Goal: Navigation & Orientation: Find specific page/section

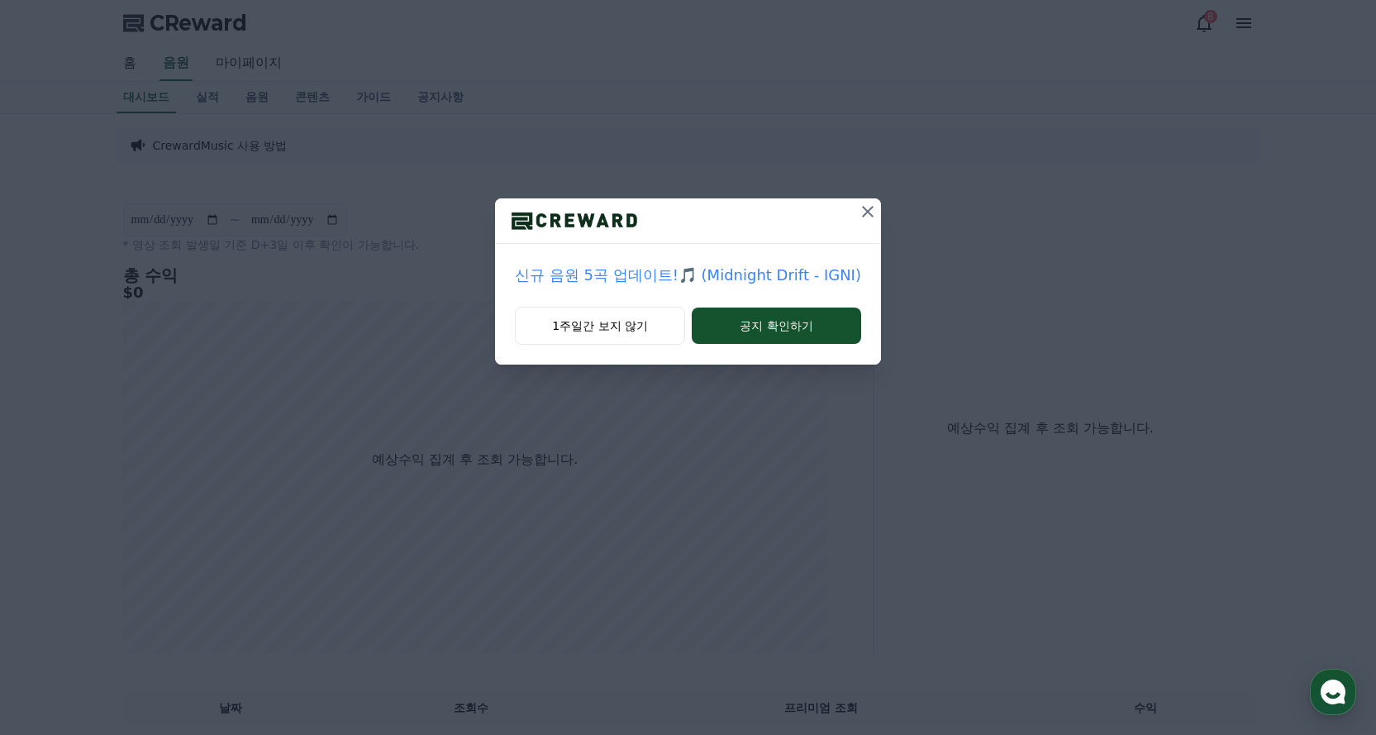
click at [858, 212] on icon at bounding box center [868, 212] width 20 height 20
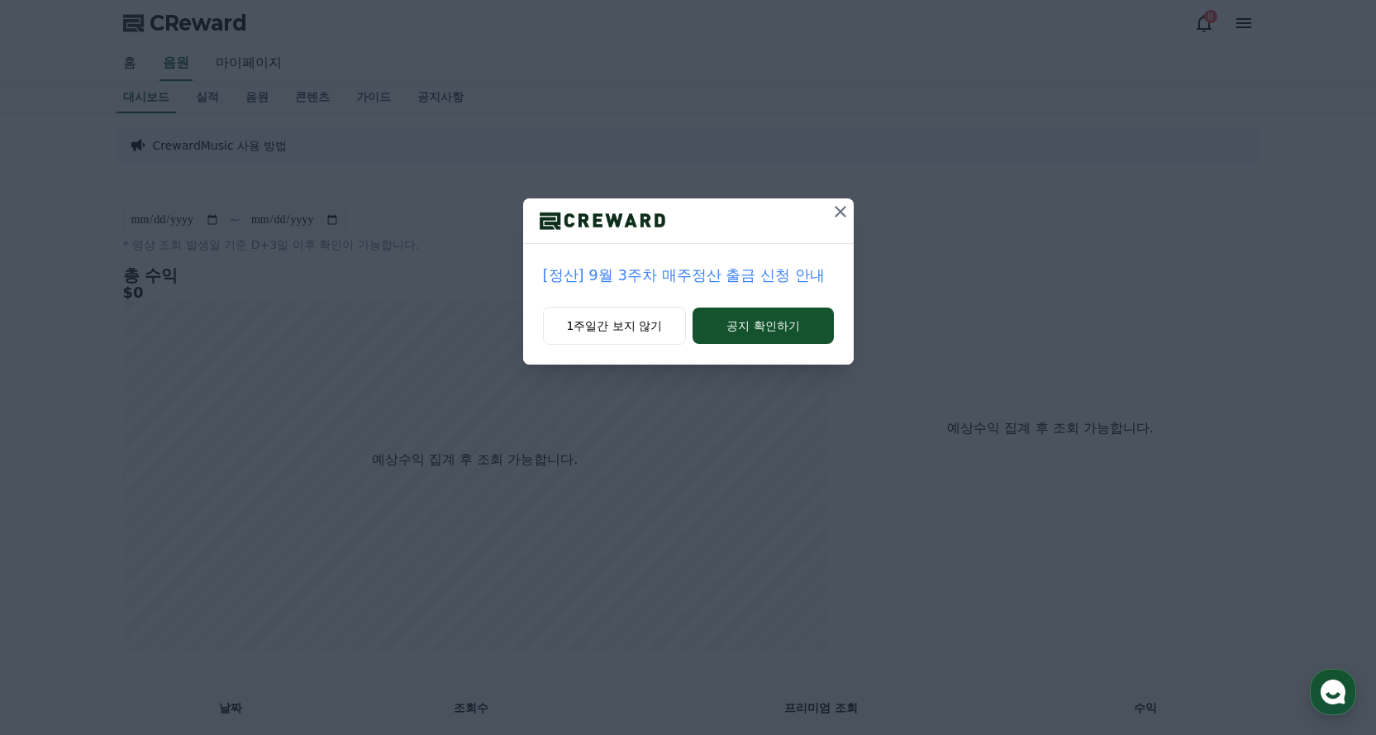
click at [839, 228] on div at bounding box center [841, 220] width 26 height 45
click at [840, 220] on icon at bounding box center [841, 212] width 20 height 20
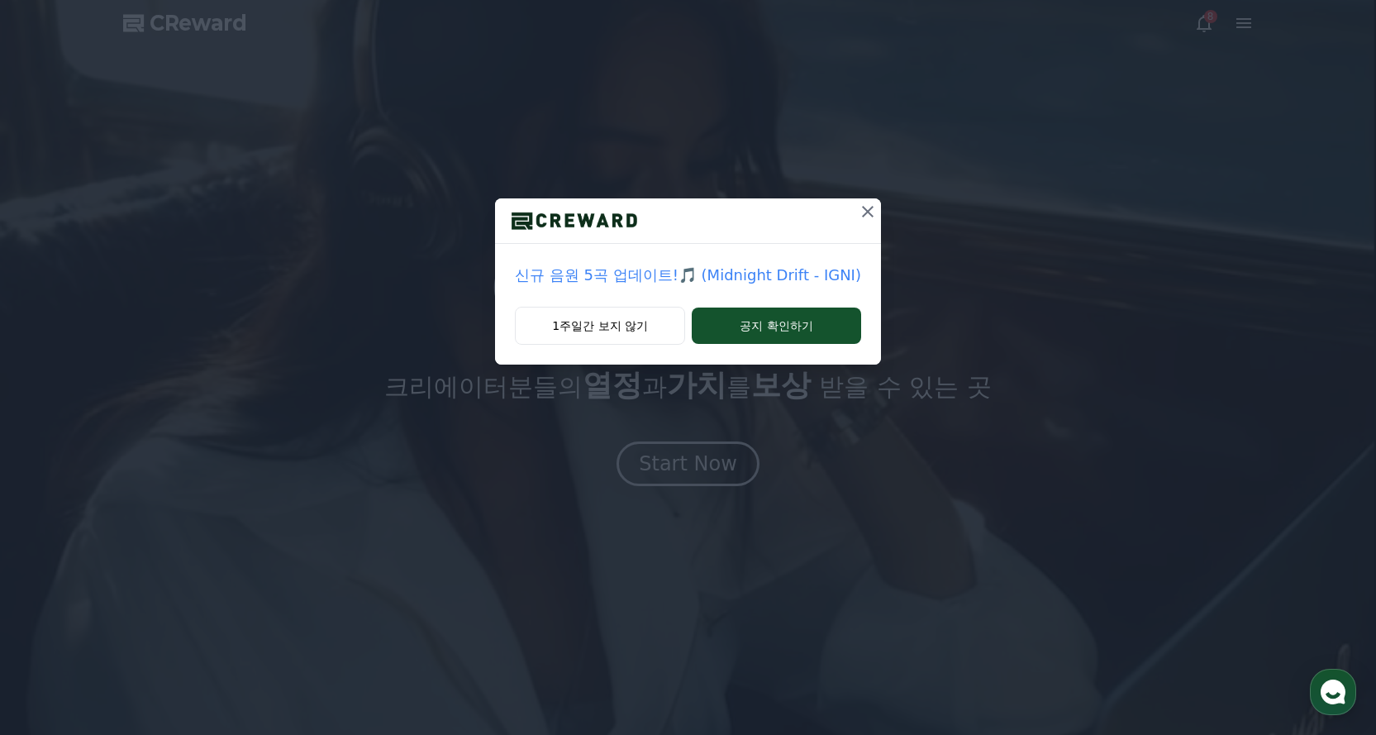
drag, startPoint x: 853, startPoint y: 217, endPoint x: 828, endPoint y: 227, distance: 27.8
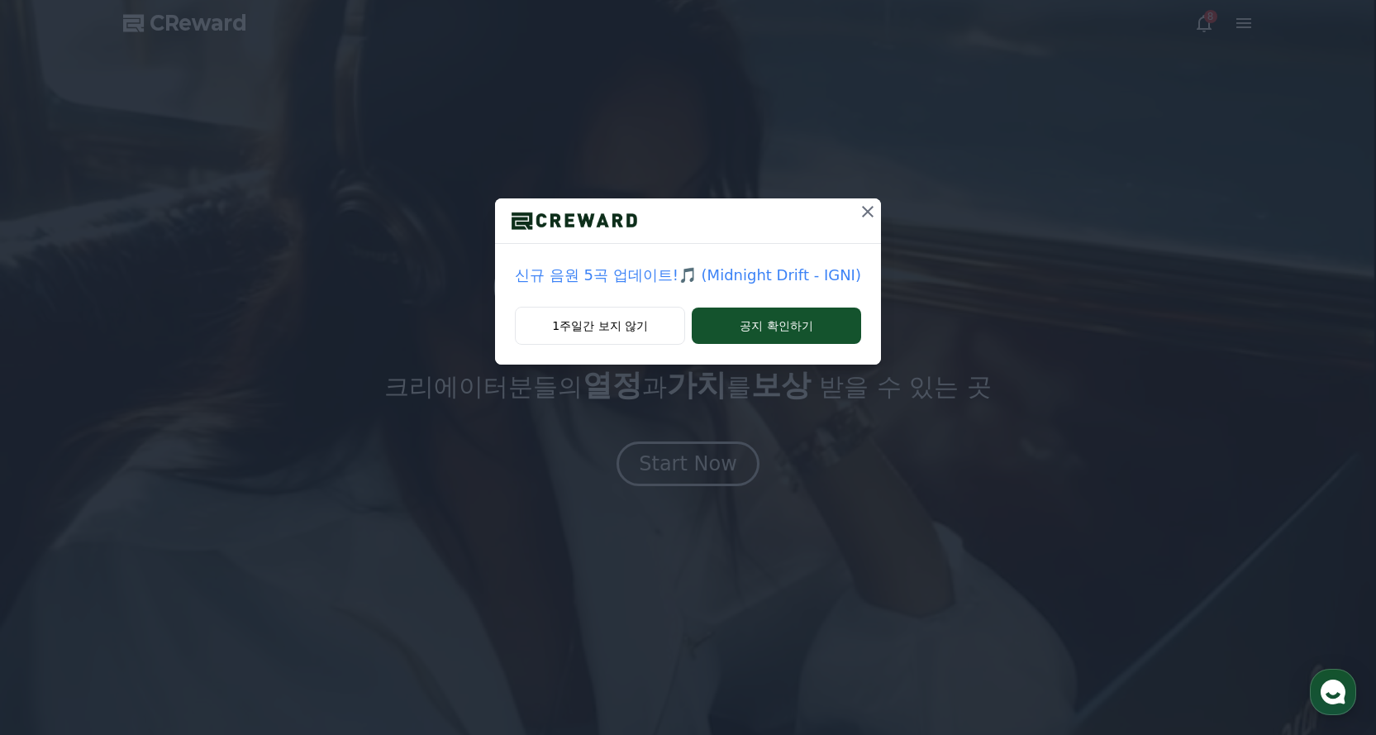
click at [828, 227] on div at bounding box center [688, 220] width 386 height 45
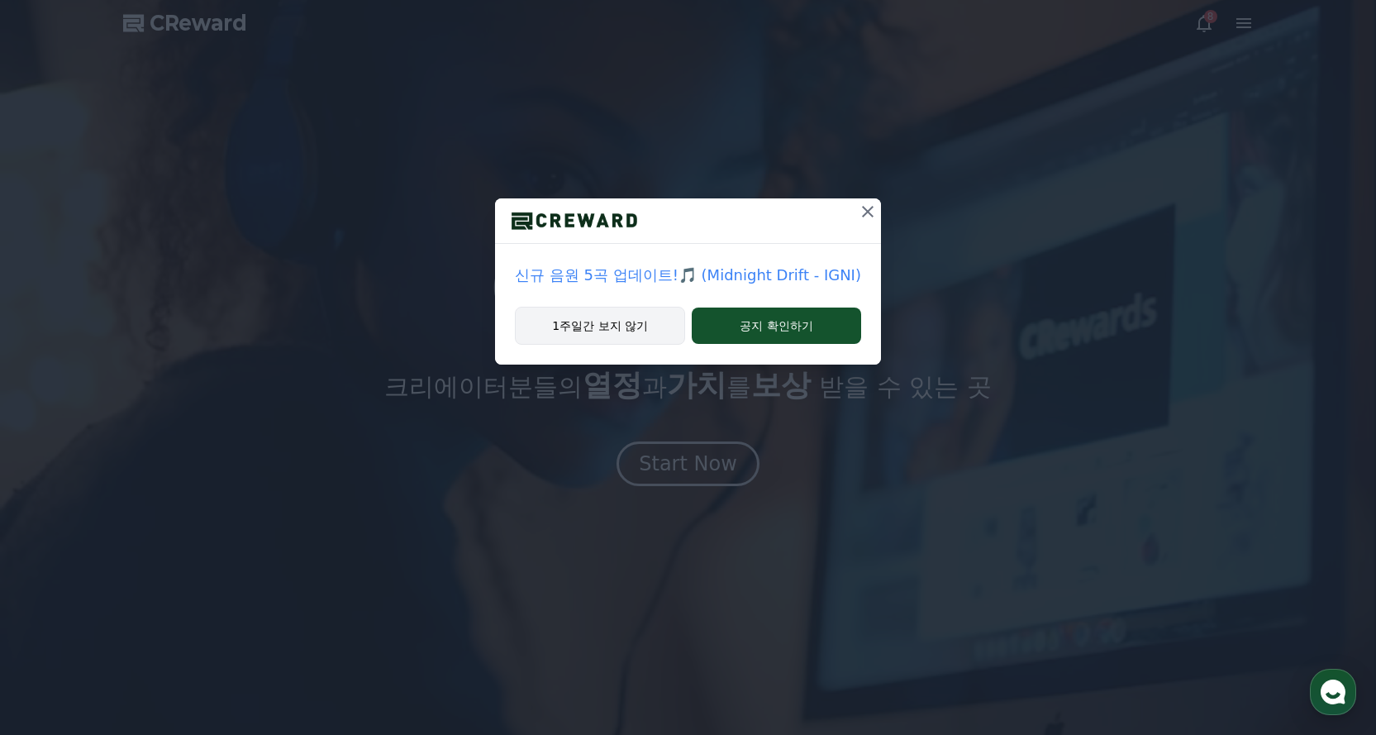
click at [633, 326] on button "1주일간 보지 않기" at bounding box center [600, 326] width 170 height 38
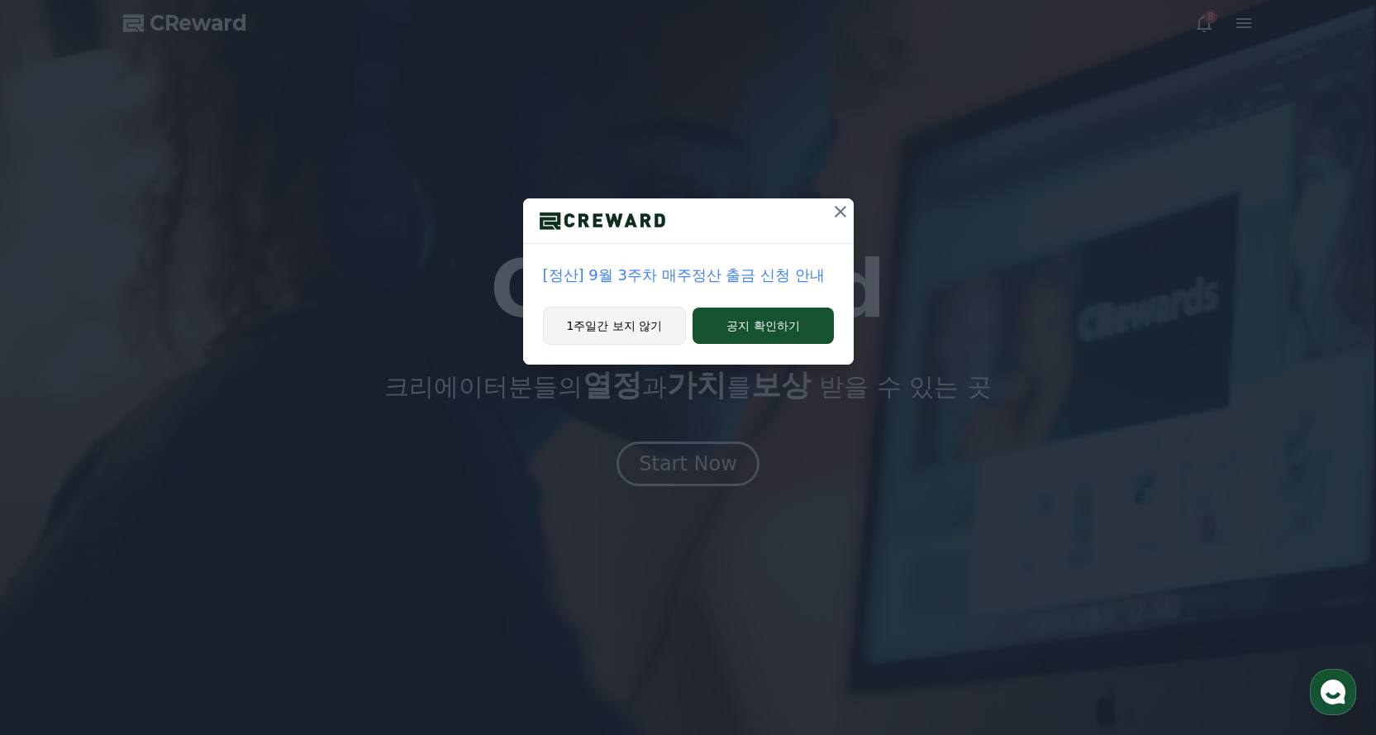
click at [663, 332] on button "1주일간 보지 않기" at bounding box center [615, 326] width 144 height 38
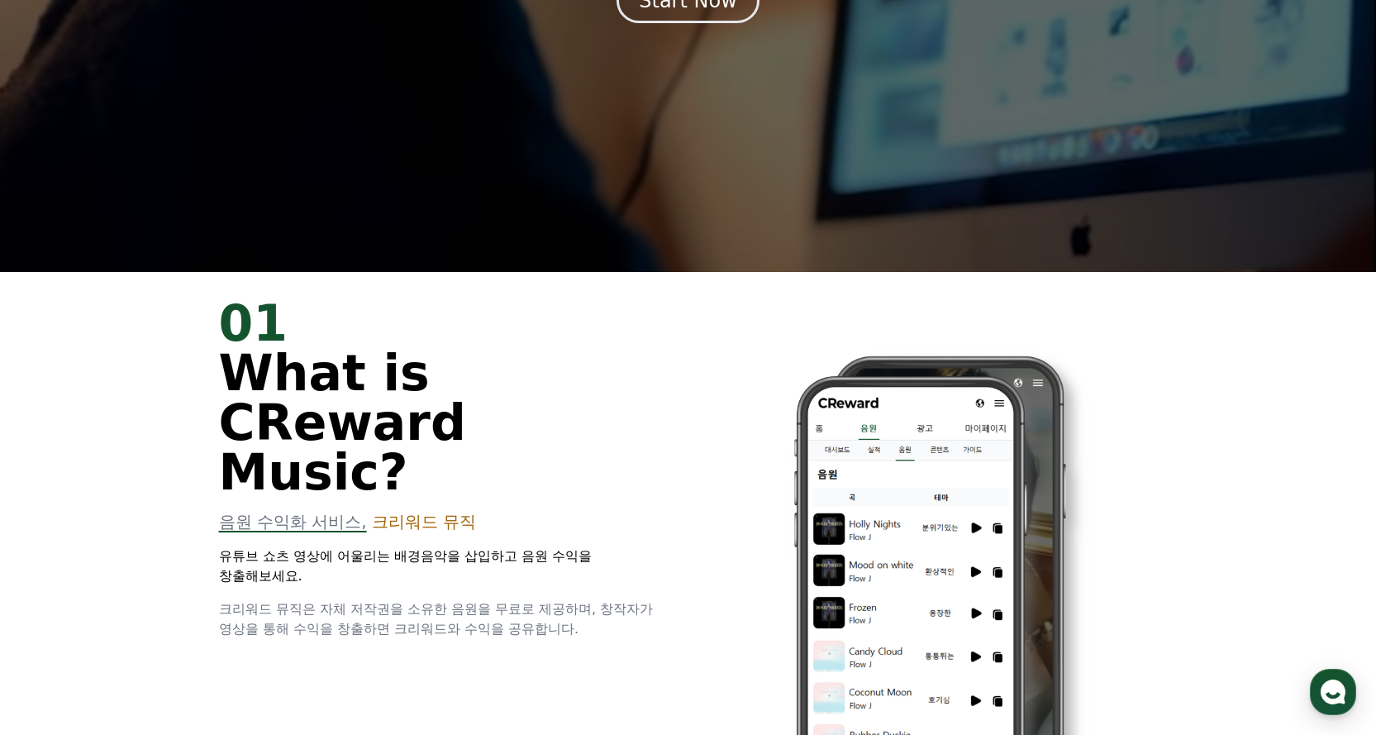
scroll to position [496, 0]
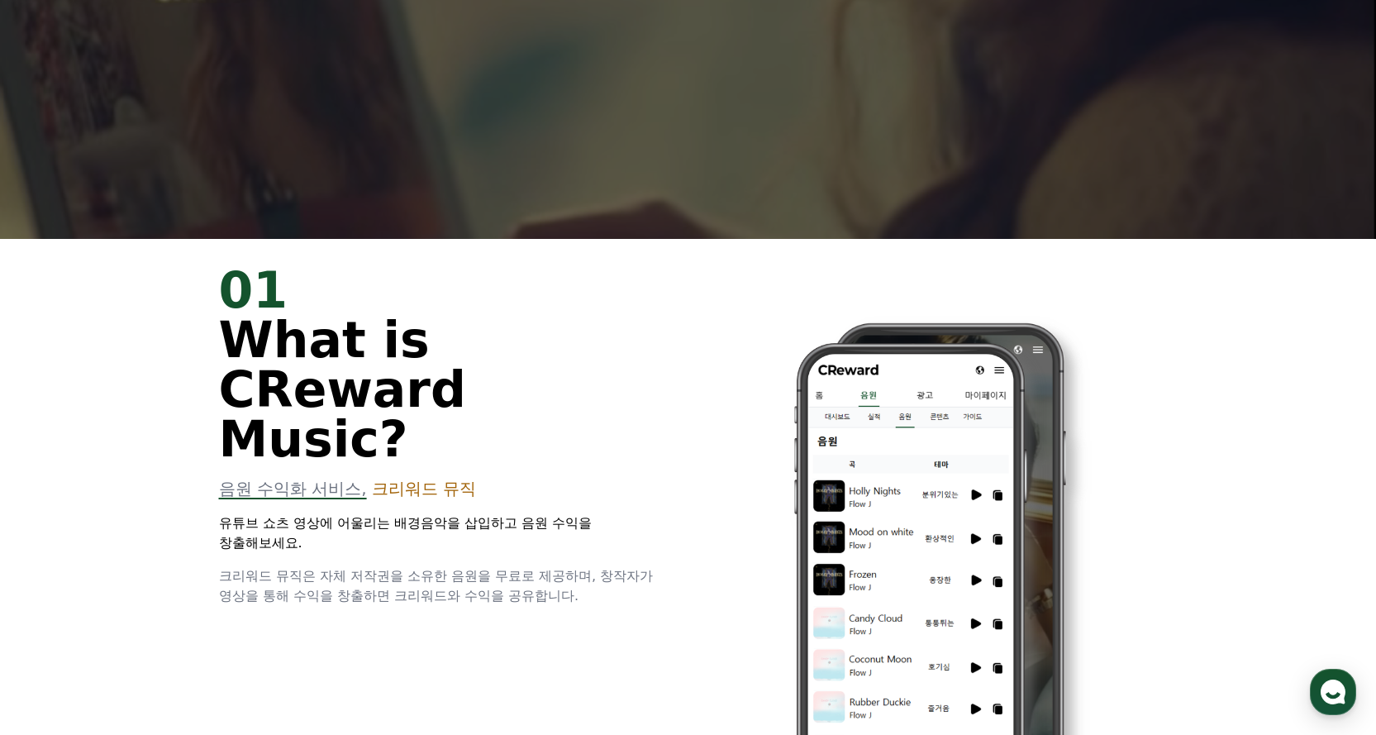
click at [617, 395] on div "01 What is CReward Music?" at bounding box center [444, 364] width 450 height 198
